Goal: Information Seeking & Learning: Learn about a topic

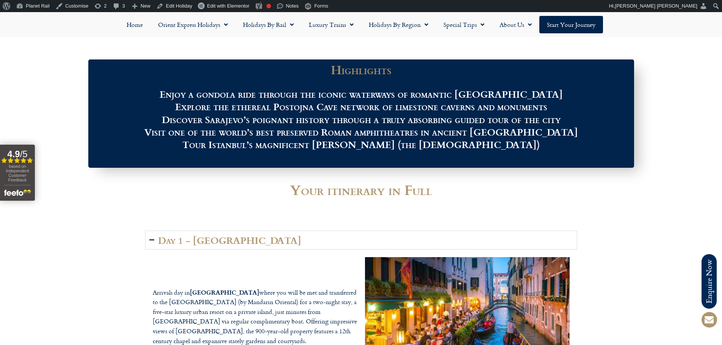
scroll to position [872, 0]
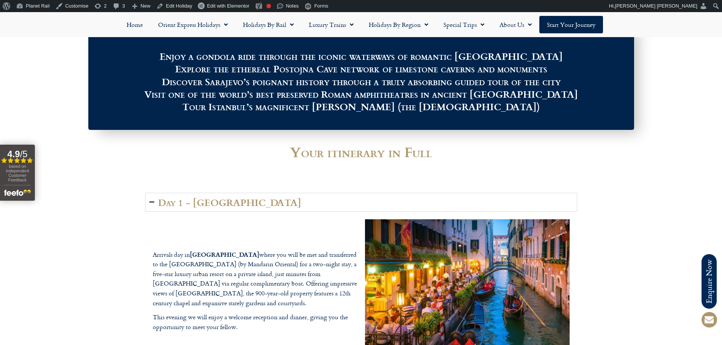
click at [194, 197] on h2 "Day 1 - VENICE" at bounding box center [229, 202] width 143 height 11
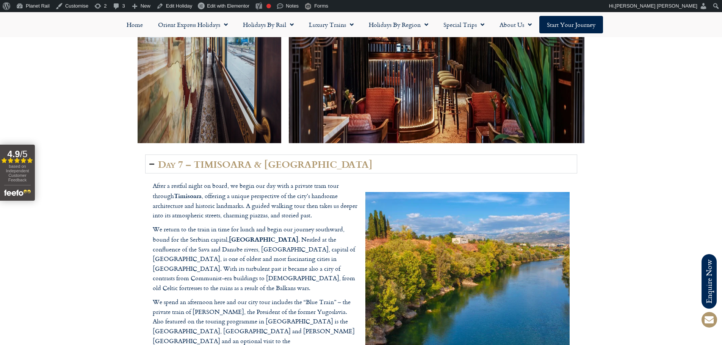
scroll to position [1441, 0]
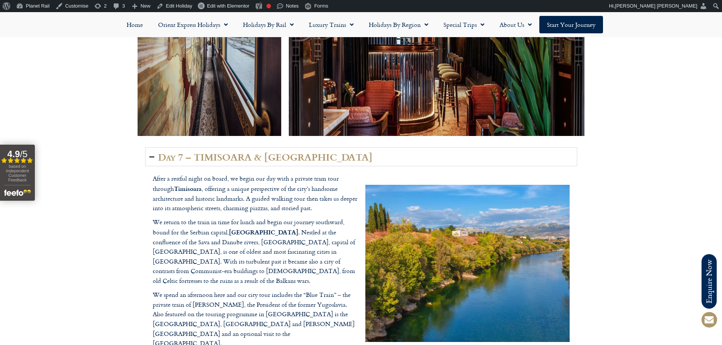
click at [247, 152] on h2 "Day 7 – TIMISOARA & BELGRADE" at bounding box center [265, 157] width 215 height 11
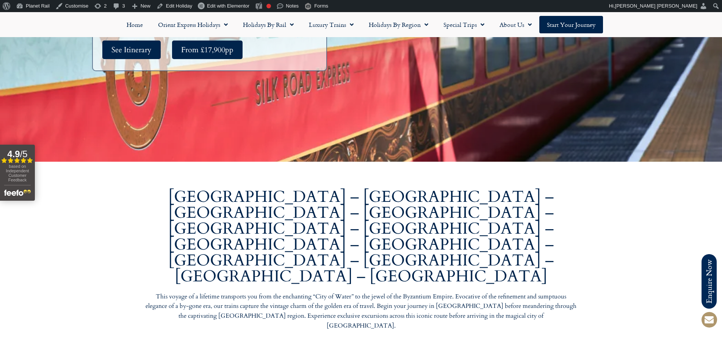
scroll to position [0, 0]
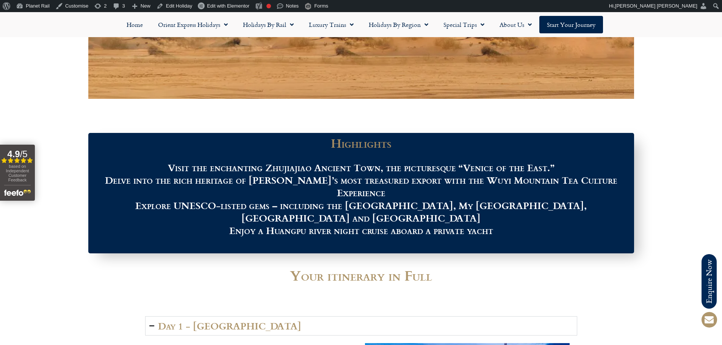
scroll to position [872, 0]
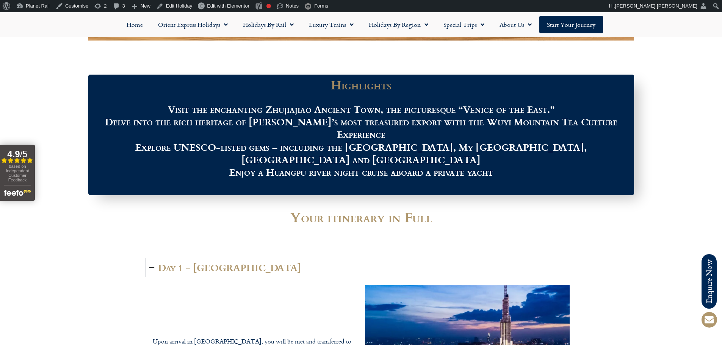
click at [224, 262] on h2 "Day 1 - HO CHI MINH CITY" at bounding box center [229, 267] width 143 height 11
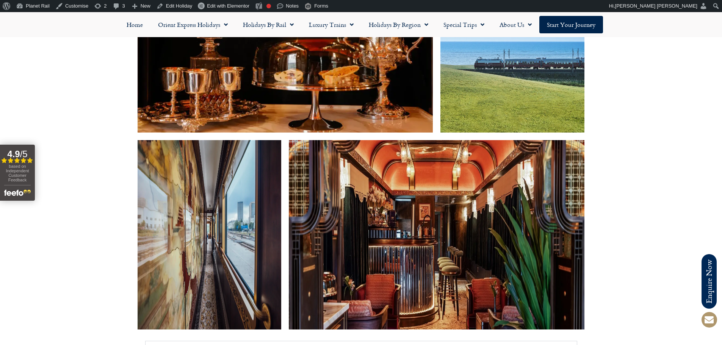
scroll to position [1479, 0]
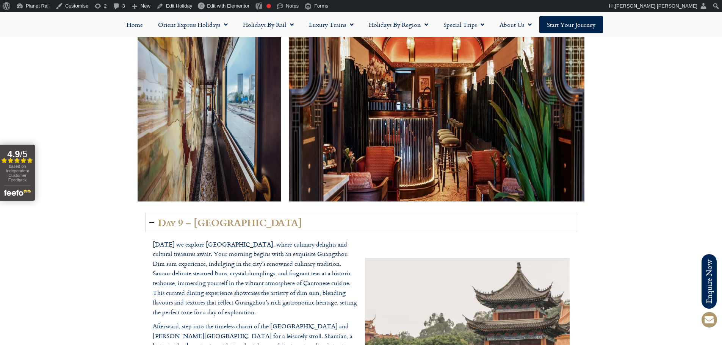
click at [245, 217] on h2 "Day 9 – GUANGZHOU" at bounding box center [230, 222] width 144 height 11
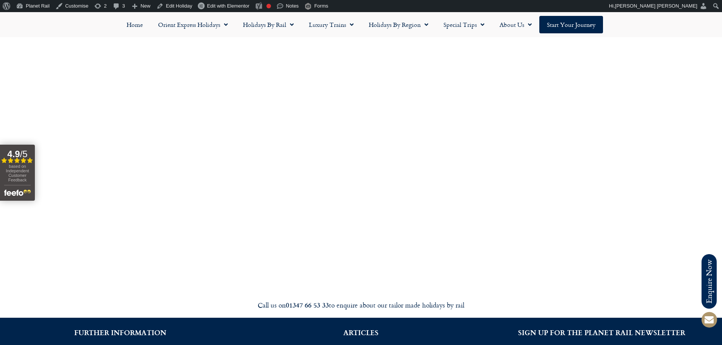
scroll to position [2351, 0]
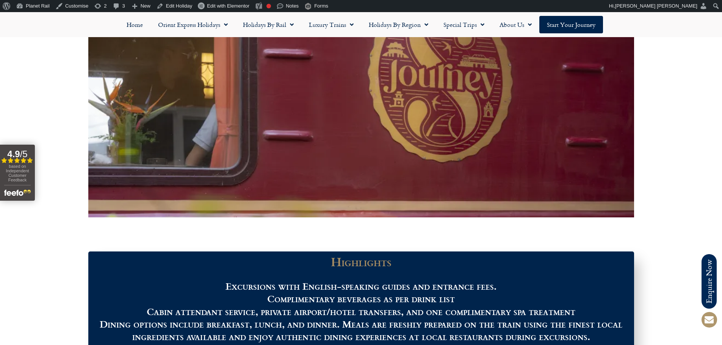
scroll to position [796, 0]
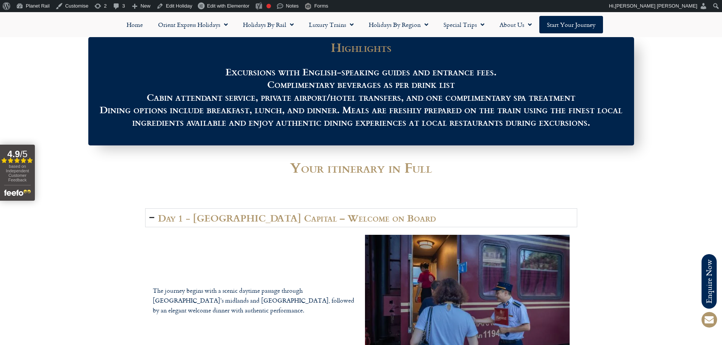
click at [333, 218] on h2 "Day 1 - Hanoi Capital – Welcome on Board" at bounding box center [297, 218] width 278 height 11
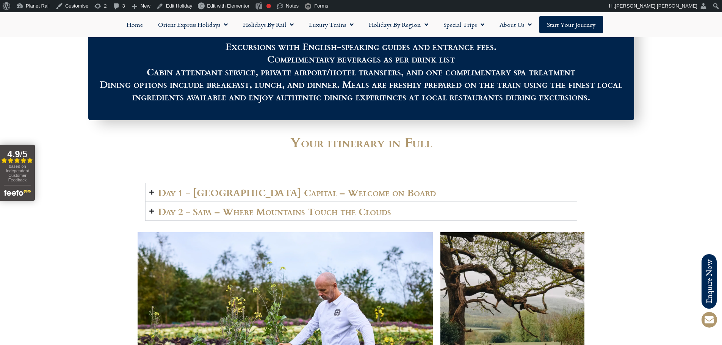
scroll to position [834, 0]
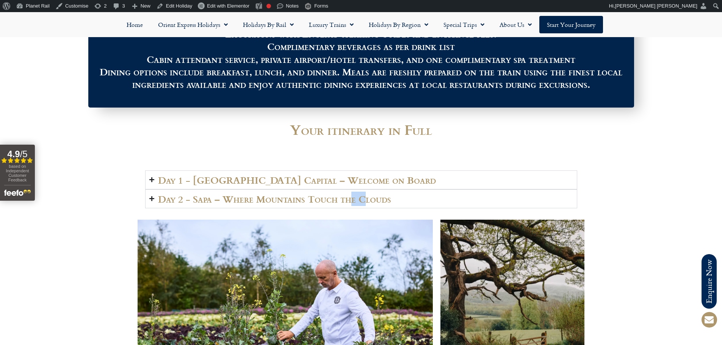
drag, startPoint x: 343, startPoint y: 202, endPoint x: 359, endPoint y: 201, distance: 16.3
click at [359, 201] on h2 "Day 2 - Sapa – Where Mountains Touch the Clouds" at bounding box center [274, 199] width 233 height 11
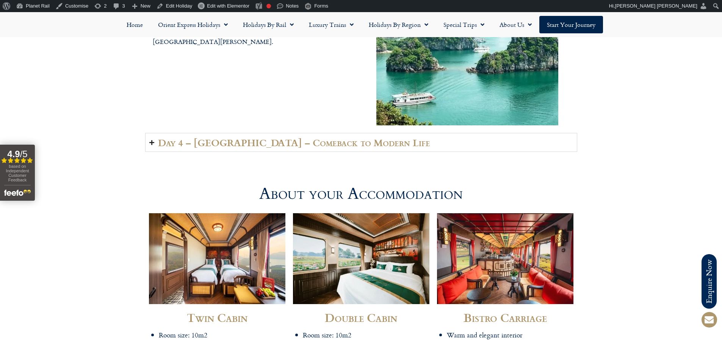
scroll to position [1592, 0]
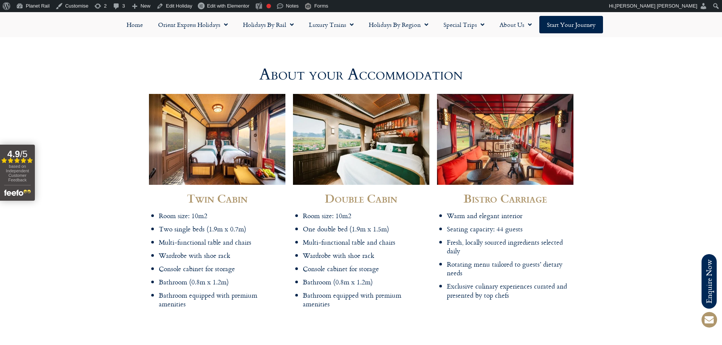
scroll to position [1820, 0]
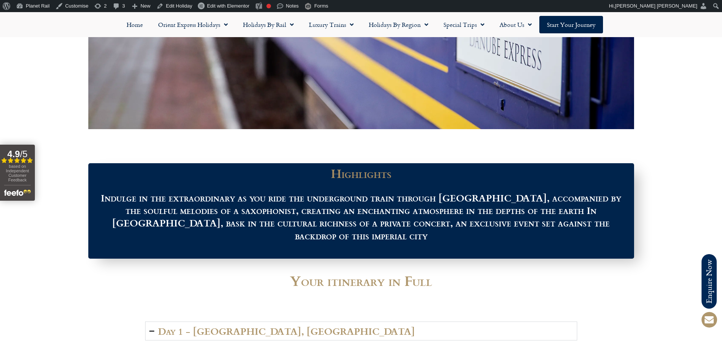
scroll to position [834, 0]
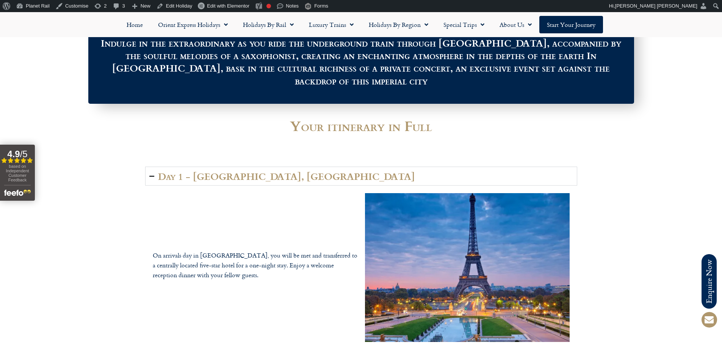
click at [307, 167] on summary "Day 1 - [GEOGRAPHIC_DATA], [GEOGRAPHIC_DATA]" at bounding box center [361, 176] width 432 height 19
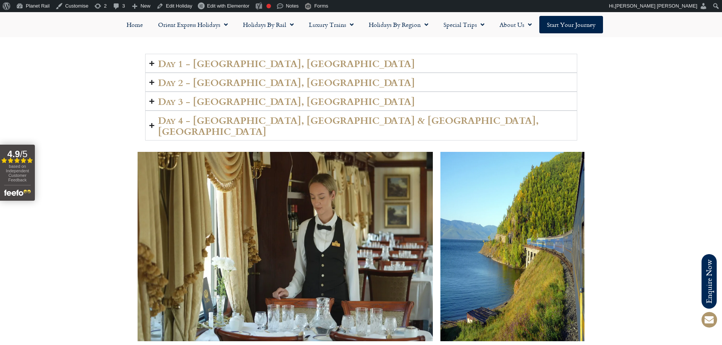
scroll to position [948, 0]
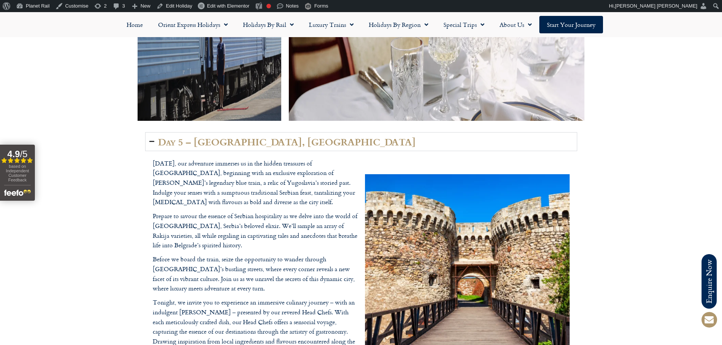
click at [304, 132] on summary "Day 5 – [GEOGRAPHIC_DATA], [GEOGRAPHIC_DATA]" at bounding box center [361, 141] width 432 height 19
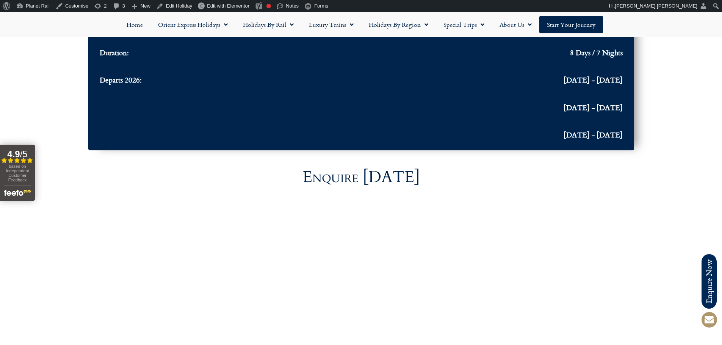
scroll to position [2047, 0]
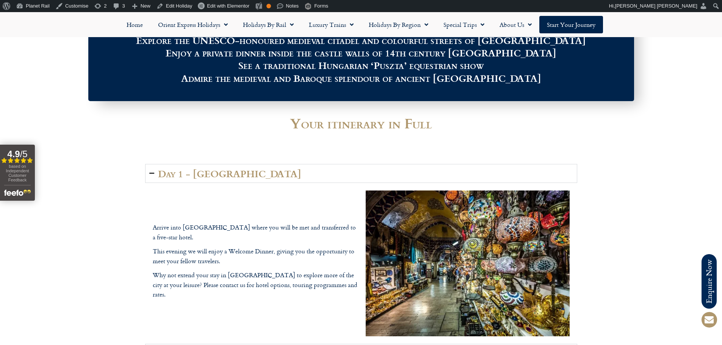
scroll to position [834, 0]
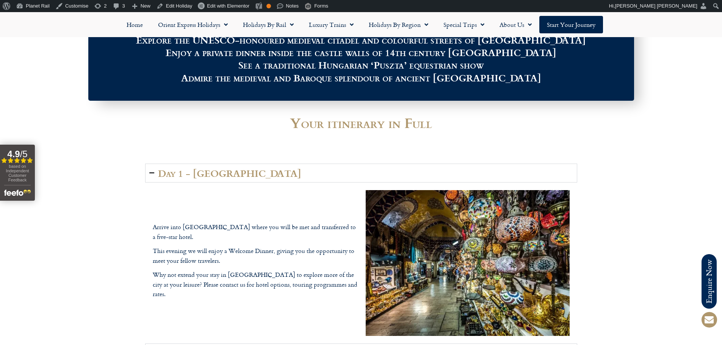
click at [233, 164] on summary "Day 1 - Istanbul" at bounding box center [361, 173] width 432 height 19
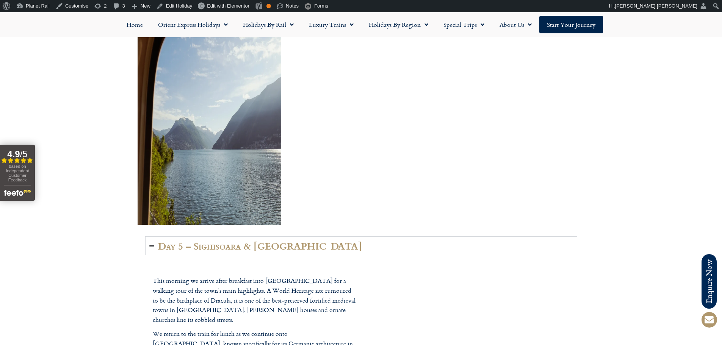
scroll to position [1251, 0]
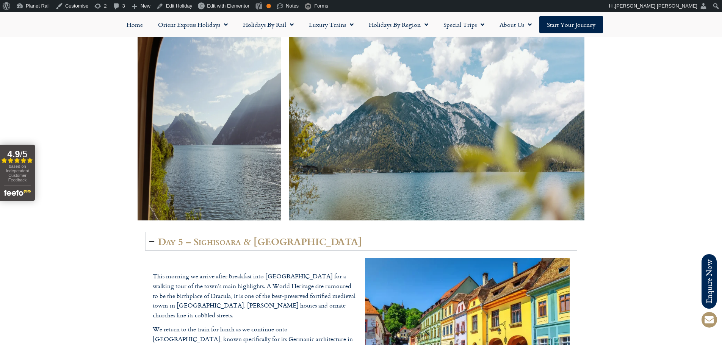
click at [270, 236] on h2 "Day 5 – Sighisoara & Sibiu" at bounding box center [260, 241] width 204 height 11
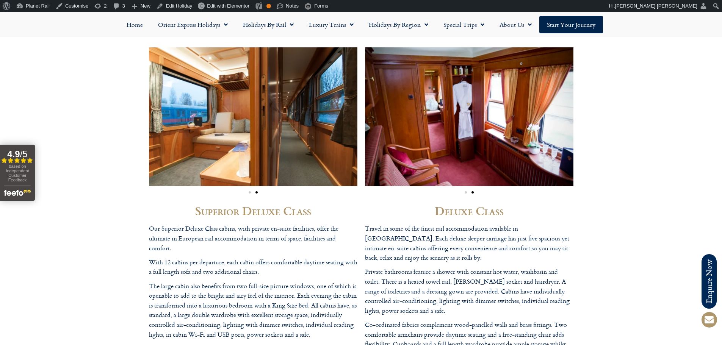
scroll to position [1445, 0]
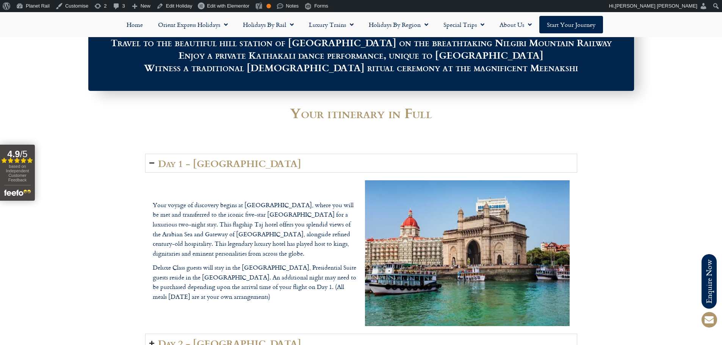
scroll to position [910, 0]
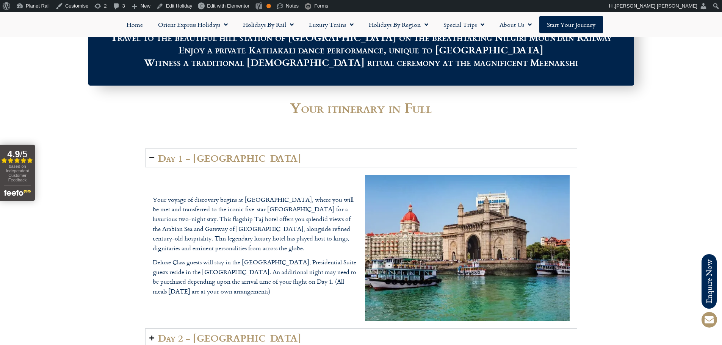
click at [206, 153] on h2 "Day 1 - [GEOGRAPHIC_DATA]" at bounding box center [229, 158] width 143 height 11
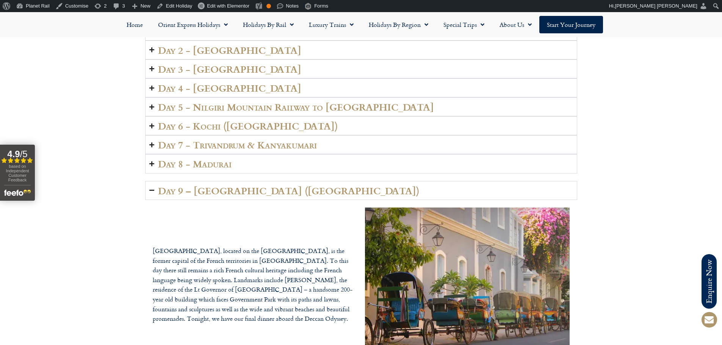
scroll to position [1100, 0]
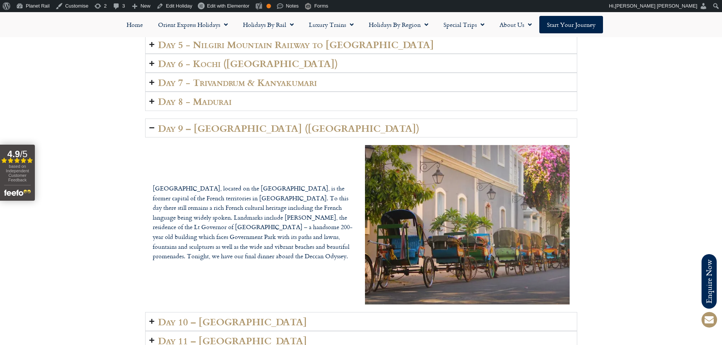
click at [263, 123] on h2 "Day 9 – [GEOGRAPHIC_DATA] ([GEOGRAPHIC_DATA])" at bounding box center [288, 128] width 261 height 11
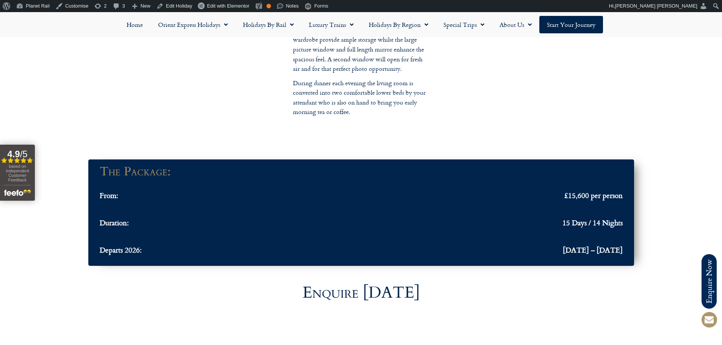
scroll to position [1668, 0]
